Goal: Information Seeking & Learning: Learn about a topic

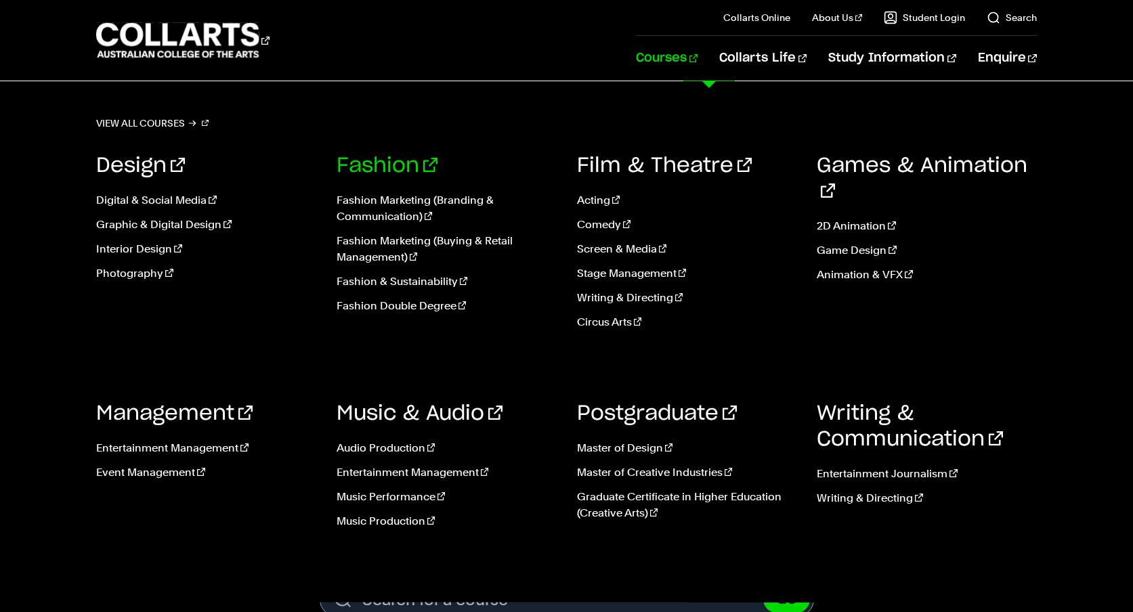
click at [389, 167] on link "Fashion" at bounding box center [386, 166] width 101 height 20
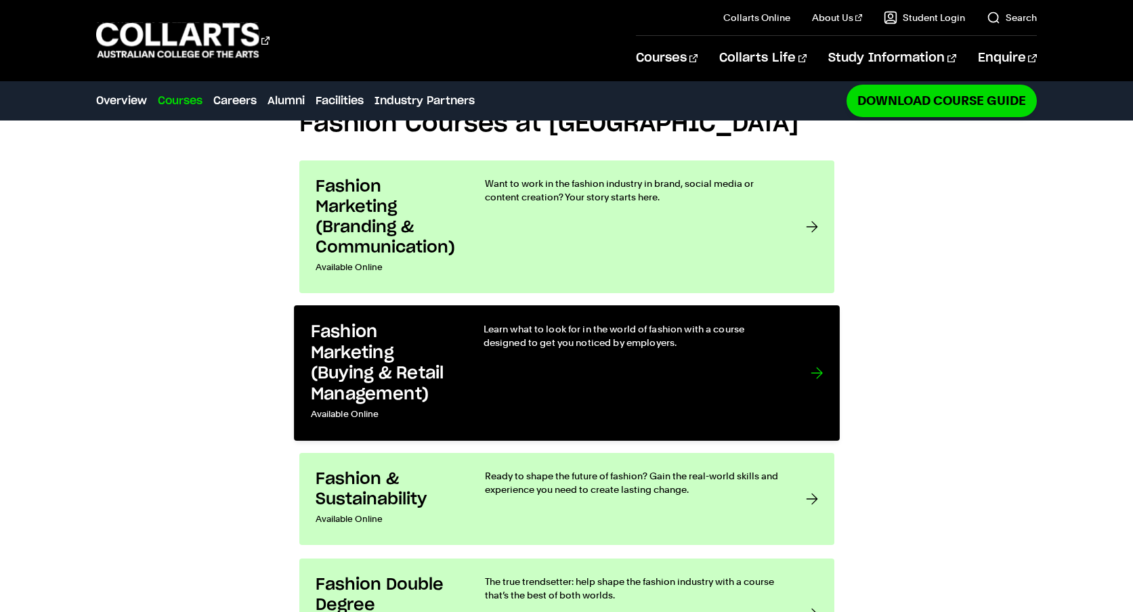
scroll to position [1079, 0]
click at [491, 356] on div "Learn what to look for in the world of fashion with a course designed to get yo…" at bounding box center [633, 372] width 300 height 102
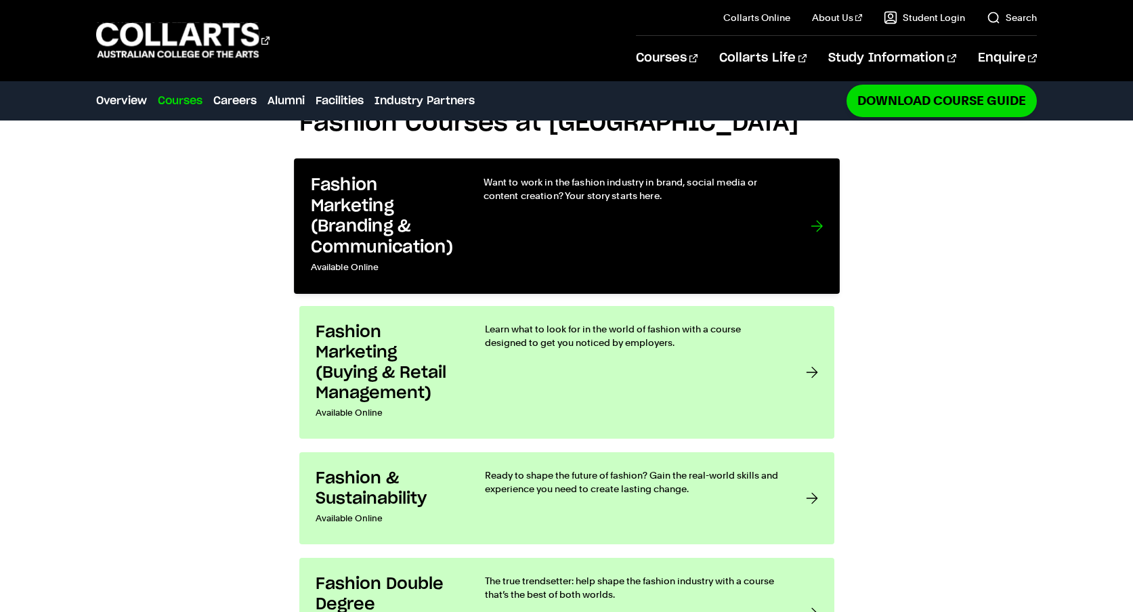
click at [315, 209] on h3 "Fashion Marketing (Branding & Communication)" at bounding box center [382, 216] width 145 height 83
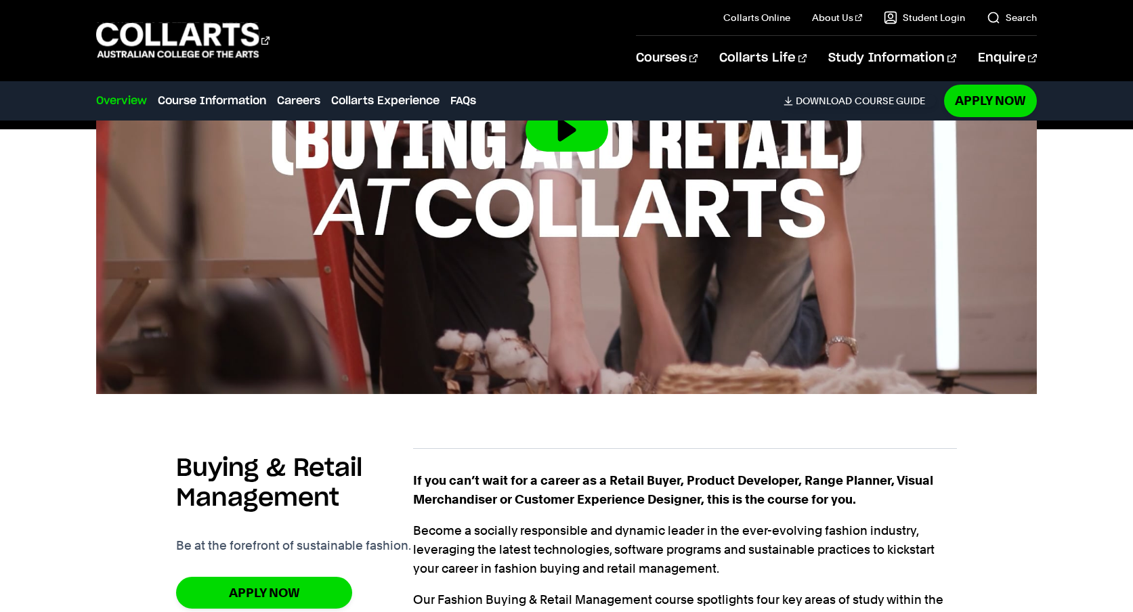
scroll to position [898, 0]
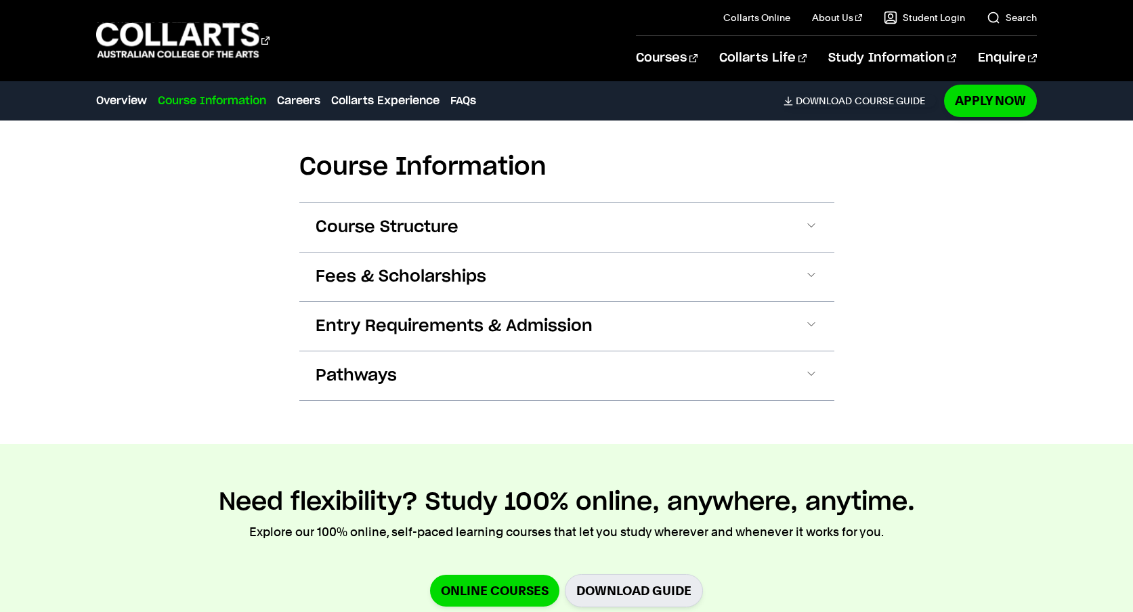
scroll to position [1437, 0]
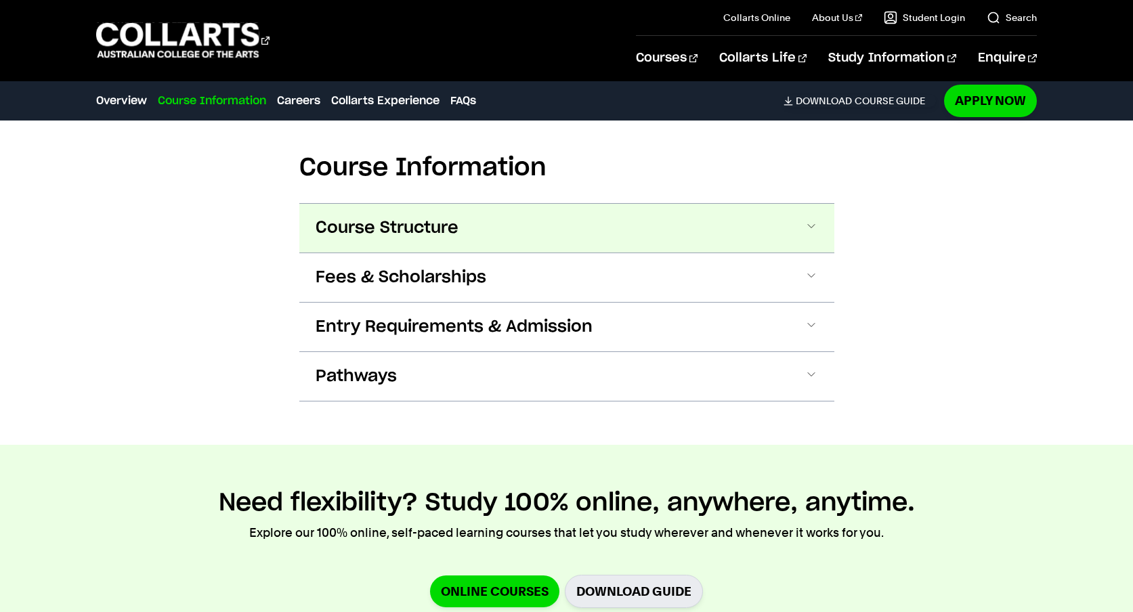
click at [410, 222] on span "Course Structure" at bounding box center [386, 228] width 143 height 22
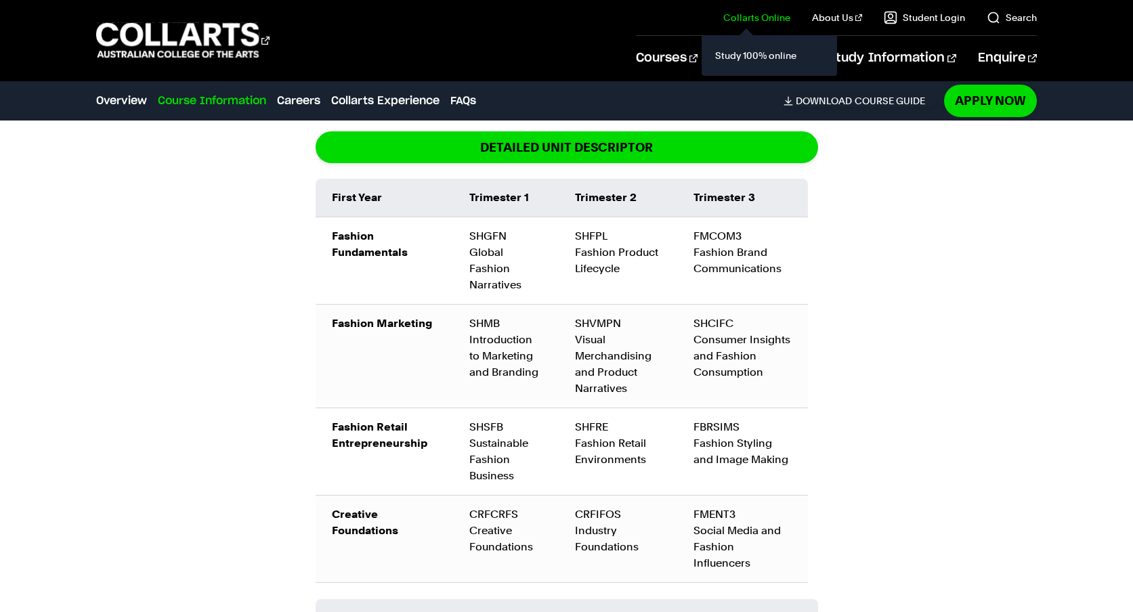
scroll to position [0, 0]
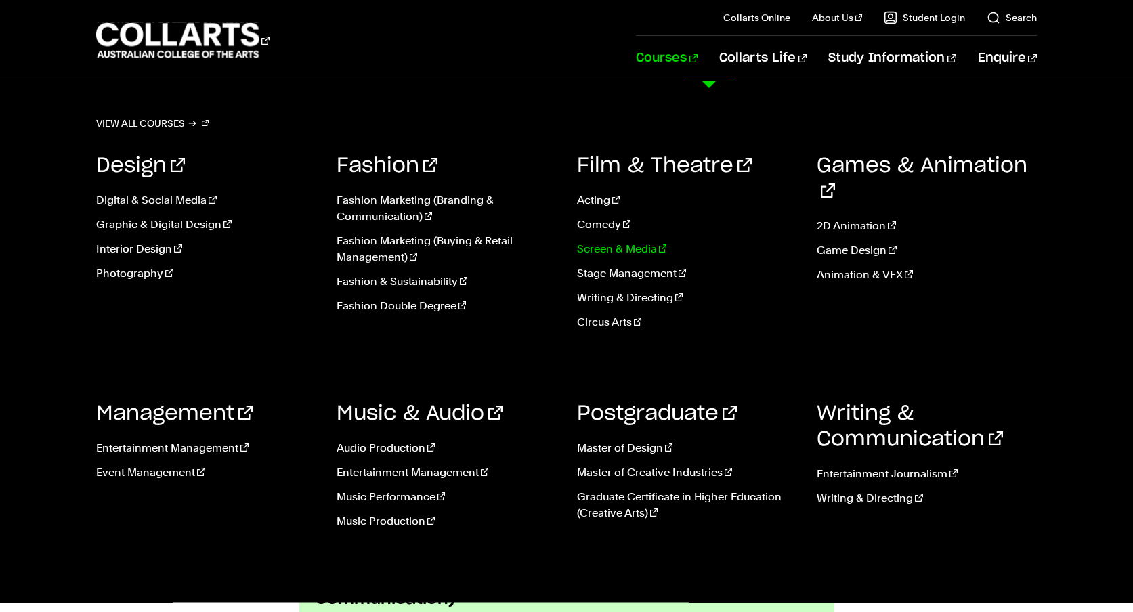
scroll to position [728, 0]
click at [440, 286] on link "Fashion & Sustainability" at bounding box center [446, 282] width 220 height 16
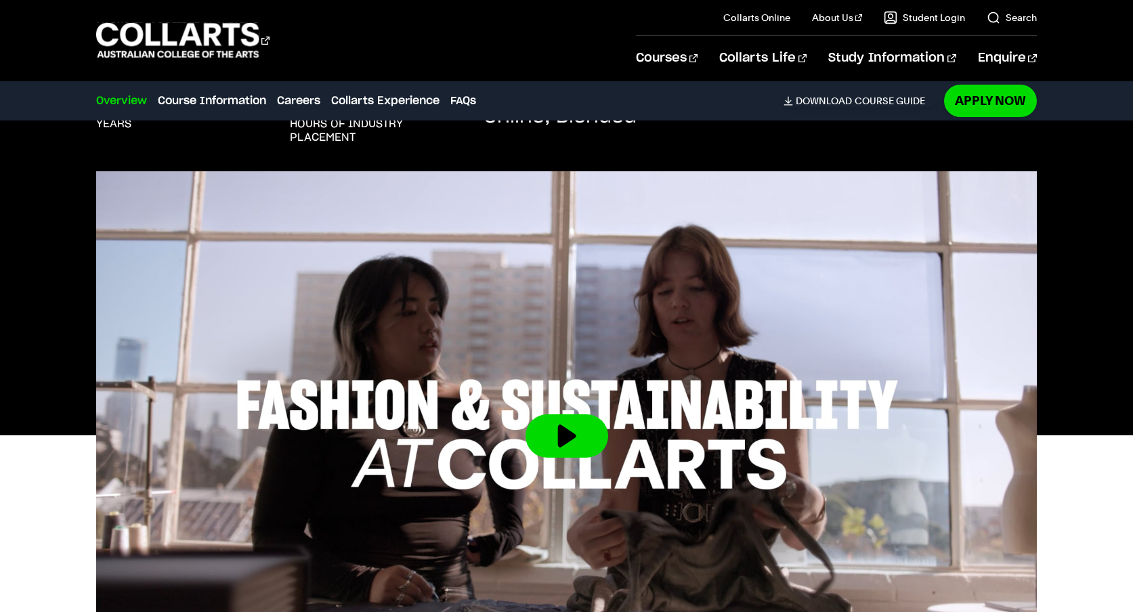
scroll to position [419, 0]
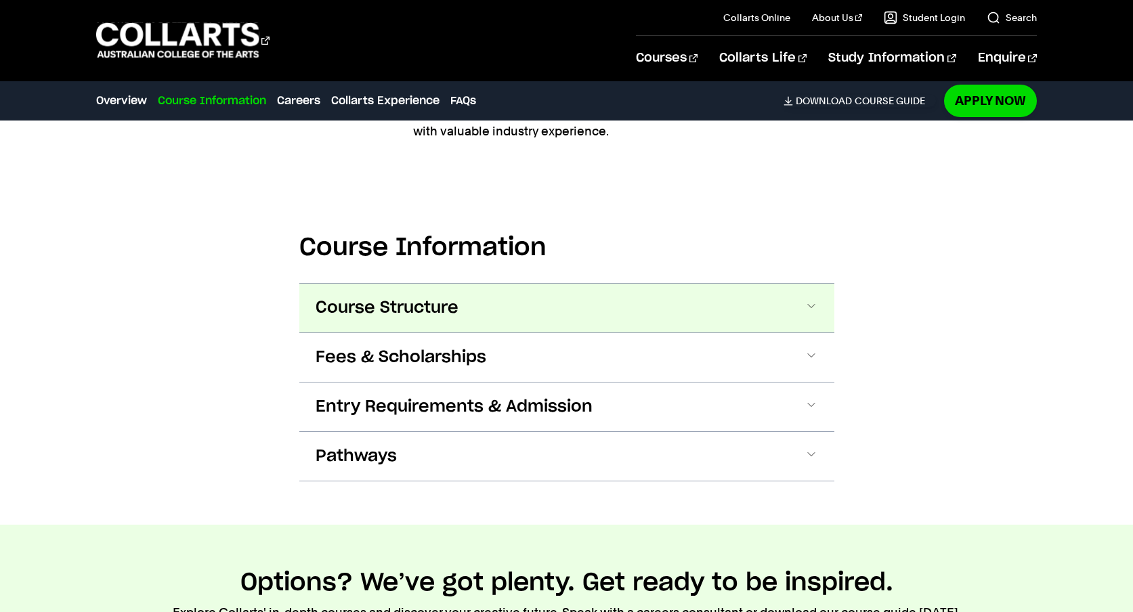
click at [426, 320] on button "Course Structure" at bounding box center [566, 308] width 535 height 49
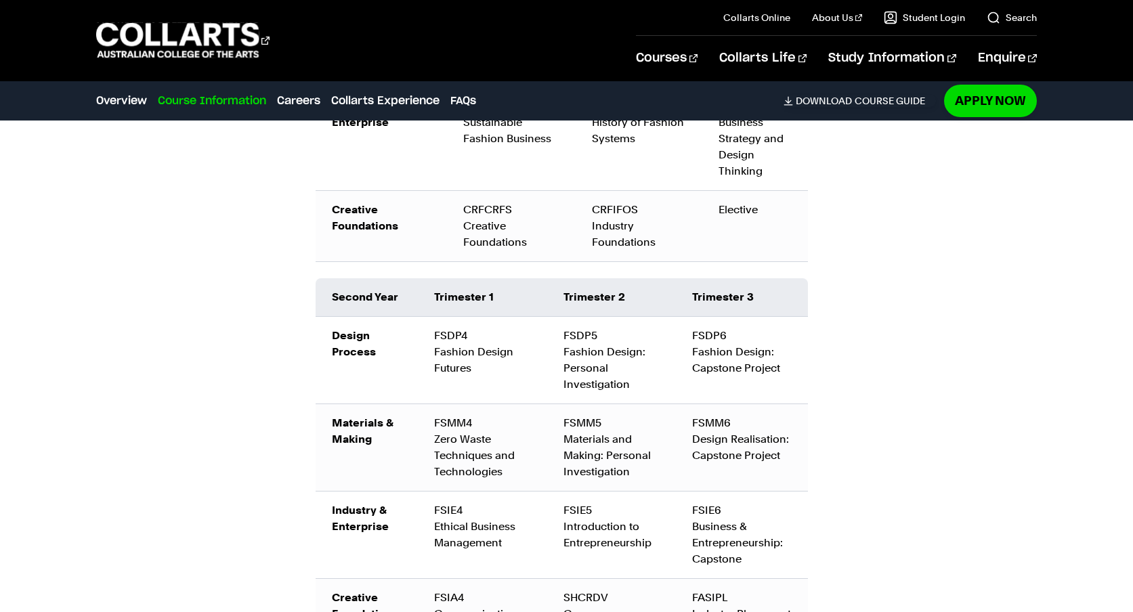
scroll to position [1873, 0]
